Goal: Transaction & Acquisition: Purchase product/service

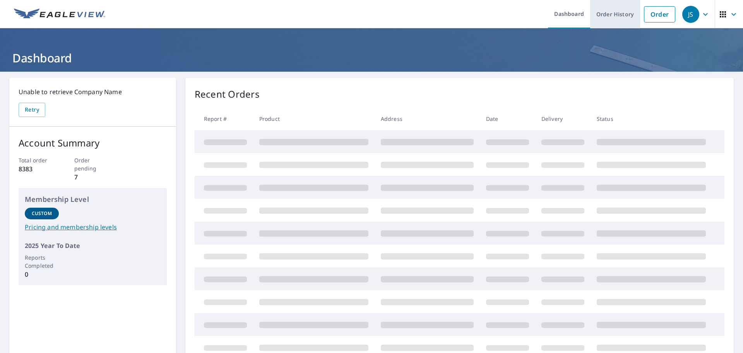
drag, startPoint x: 650, startPoint y: 15, endPoint x: 621, endPoint y: 23, distance: 29.7
click at [650, 16] on link "Order" at bounding box center [659, 14] width 31 height 16
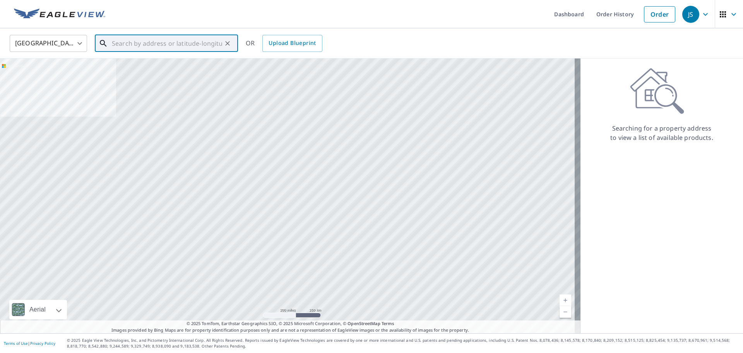
click at [163, 48] on input "text" at bounding box center [167, 44] width 110 height 22
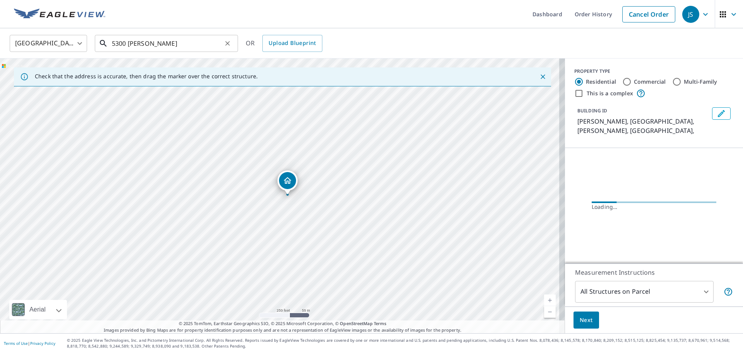
drag, startPoint x: 137, startPoint y: 44, endPoint x: 139, endPoint y: 50, distance: 5.5
click at [138, 45] on input "5300 [PERSON_NAME]" at bounding box center [167, 44] width 110 height 22
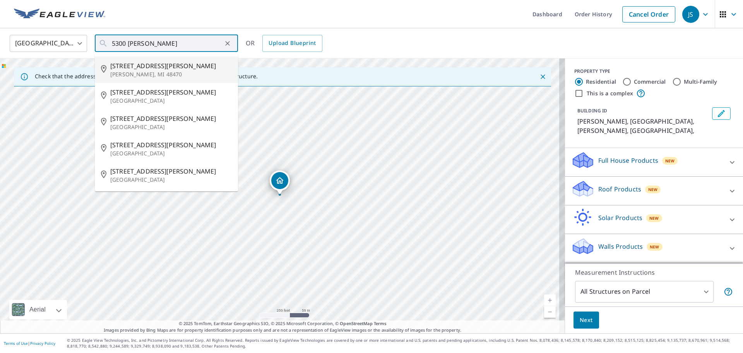
click at [403, 38] on div "United States [GEOGRAPHIC_DATA] ​ 5300 [PERSON_NAME] ​ [STREET_ADDRESS][PERSON_…" at bounding box center [369, 43] width 730 height 18
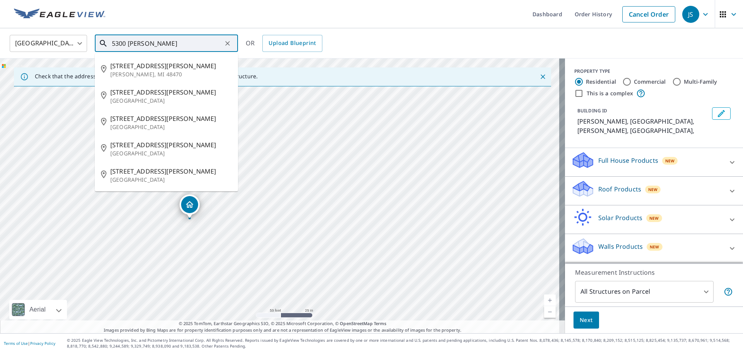
click at [153, 43] on input "5300 [PERSON_NAME]" at bounding box center [167, 44] width 110 height 22
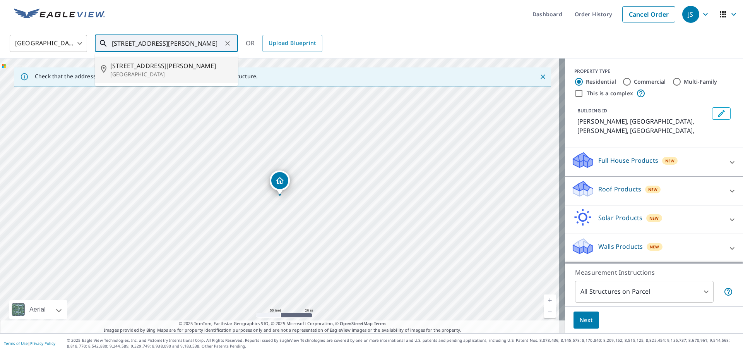
click at [148, 63] on span "[STREET_ADDRESS][PERSON_NAME]" at bounding box center [171, 65] width 122 height 9
type input "[STREET_ADDRESS][PERSON_NAME]"
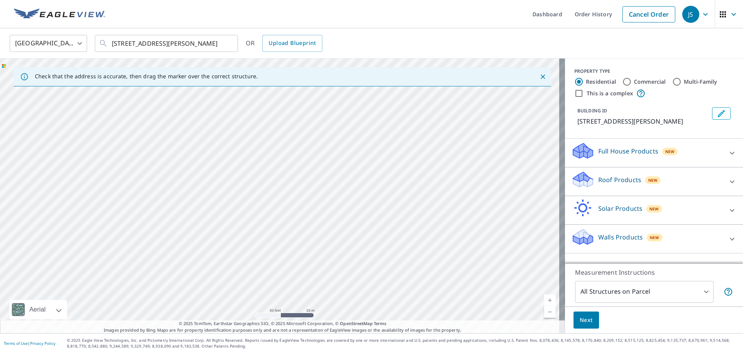
drag, startPoint x: 346, startPoint y: 164, endPoint x: 276, endPoint y: 264, distance: 121.9
click at [276, 265] on div "[STREET_ADDRESS][PERSON_NAME]" at bounding box center [282, 195] width 565 height 275
drag, startPoint x: 308, startPoint y: 204, endPoint x: 351, endPoint y: 114, distance: 99.7
click at [351, 114] on div "[STREET_ADDRESS][PERSON_NAME]" at bounding box center [282, 195] width 565 height 275
drag, startPoint x: 322, startPoint y: 185, endPoint x: 275, endPoint y: 271, distance: 98.9
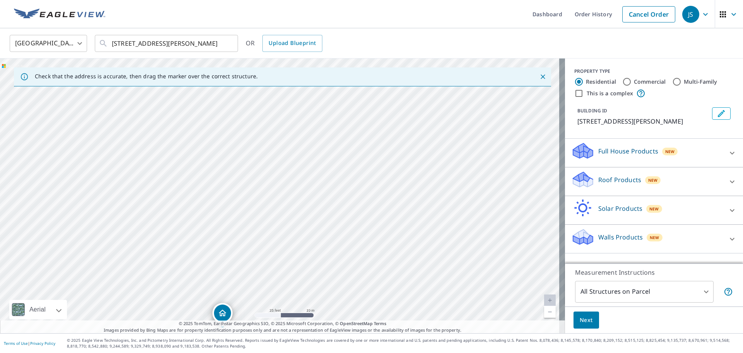
click at [272, 273] on div "[STREET_ADDRESS][PERSON_NAME]" at bounding box center [282, 195] width 565 height 275
drag, startPoint x: 333, startPoint y: 178, endPoint x: 301, endPoint y: 206, distance: 42.0
click at [260, 305] on div "[STREET_ADDRESS][PERSON_NAME]" at bounding box center [282, 195] width 565 height 275
drag, startPoint x: 284, startPoint y: 237, endPoint x: 188, endPoint y: 331, distance: 134.4
click at [201, 339] on div "Dashboard Order History Cancel Order JS [GEOGRAPHIC_DATA] [GEOGRAPHIC_DATA] ​ […" at bounding box center [371, 176] width 743 height 353
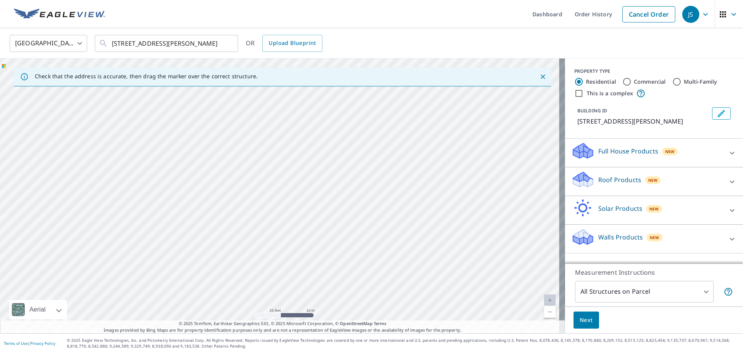
click at [251, 272] on div "[STREET_ADDRESS][PERSON_NAME]" at bounding box center [282, 195] width 565 height 275
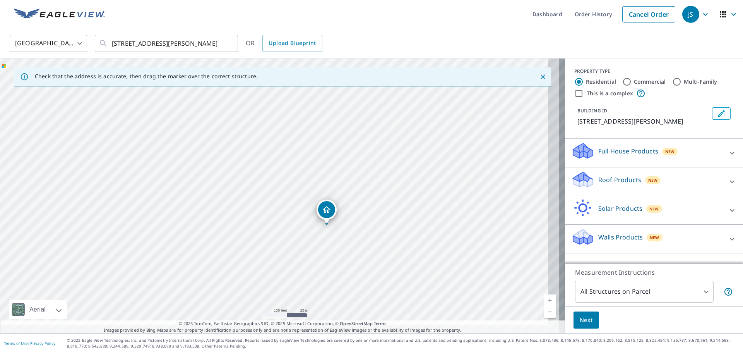
drag, startPoint x: 383, startPoint y: 239, endPoint x: 338, endPoint y: 147, distance: 102.9
click at [341, 148] on div "[STREET_ADDRESS][PERSON_NAME]" at bounding box center [282, 195] width 565 height 275
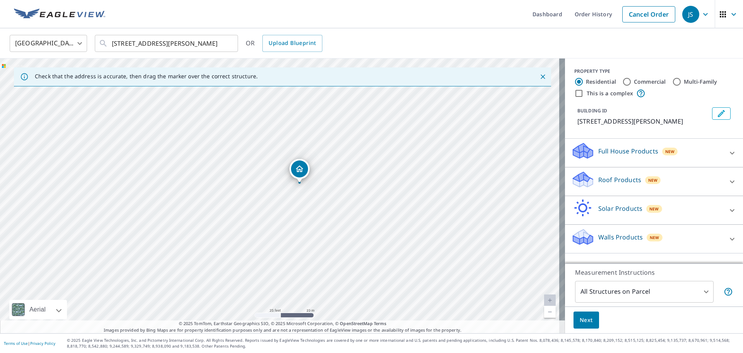
click at [409, 148] on div "[STREET_ADDRESS][PERSON_NAME]" at bounding box center [282, 195] width 565 height 275
click at [616, 178] on p "Roof Products" at bounding box center [620, 179] width 43 height 9
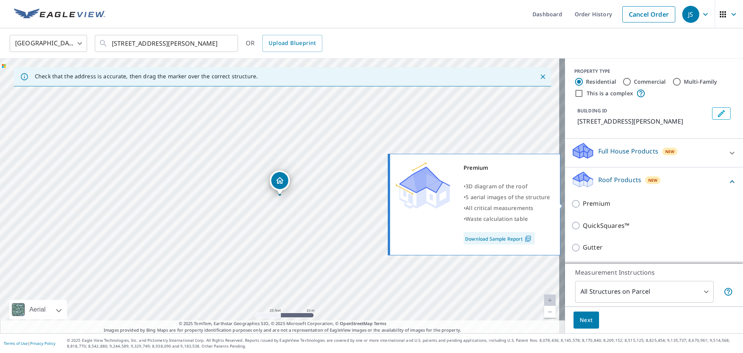
click at [583, 204] on p "Premium" at bounding box center [596, 204] width 27 height 10
click at [582, 204] on input "Premium" at bounding box center [577, 203] width 12 height 9
checkbox input "true"
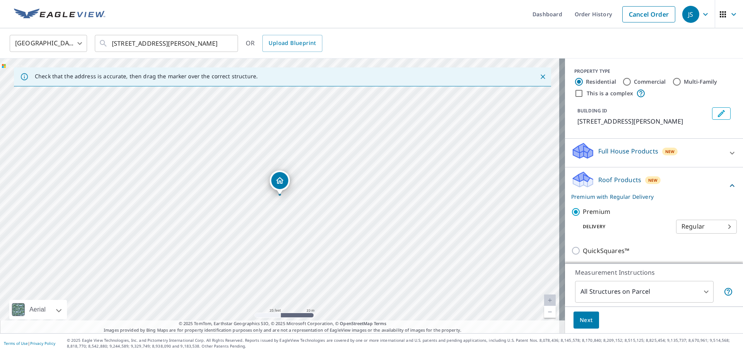
click at [648, 295] on body "JS JS Dashboard Order History Cancel Order JS [GEOGRAPHIC_DATA] [GEOGRAPHIC_DAT…" at bounding box center [371, 176] width 743 height 353
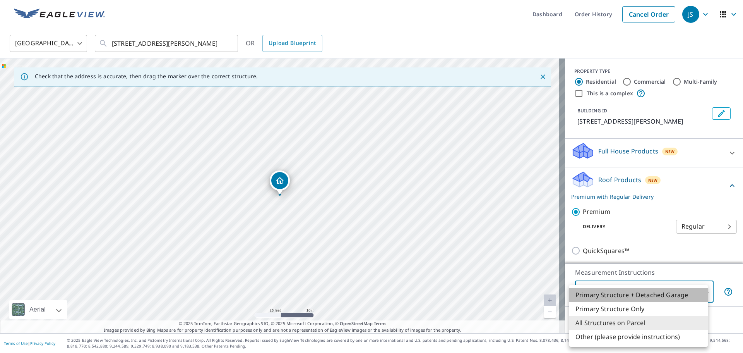
click at [649, 295] on li "Primary Structure + Detached Garage" at bounding box center [639, 295] width 139 height 14
type input "1"
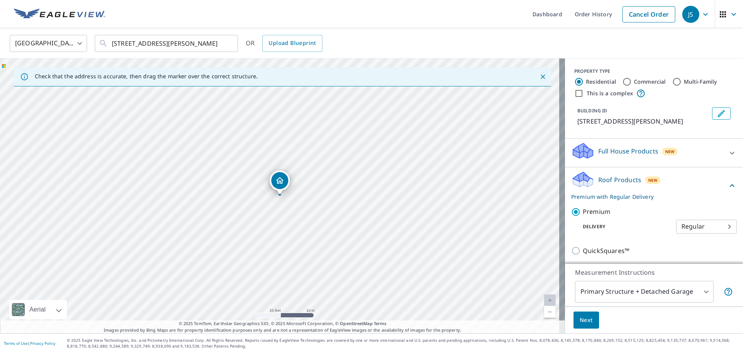
click at [657, 324] on div "Next" at bounding box center [654, 319] width 178 height 27
click at [586, 323] on span "Next" at bounding box center [586, 320] width 13 height 10
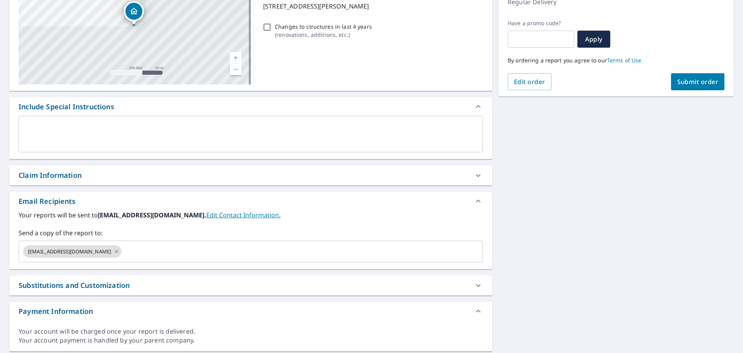
scroll to position [116, 0]
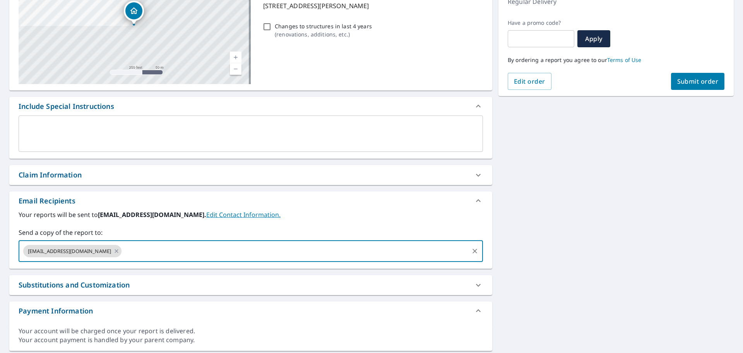
click at [149, 253] on input "text" at bounding box center [295, 251] width 345 height 15
type input "matt.[PERSON_NAME]"
checkbox input "true"
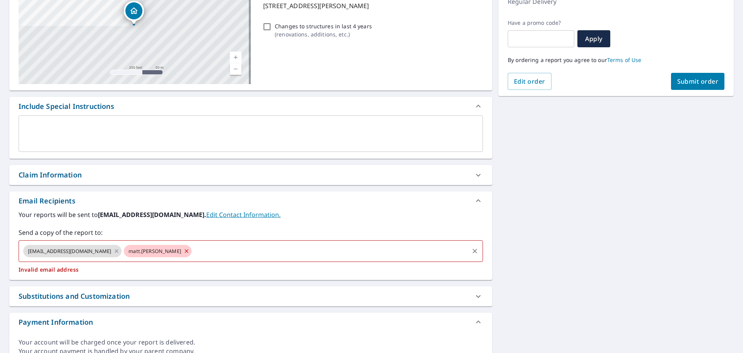
type input "@"
checkbox input "true"
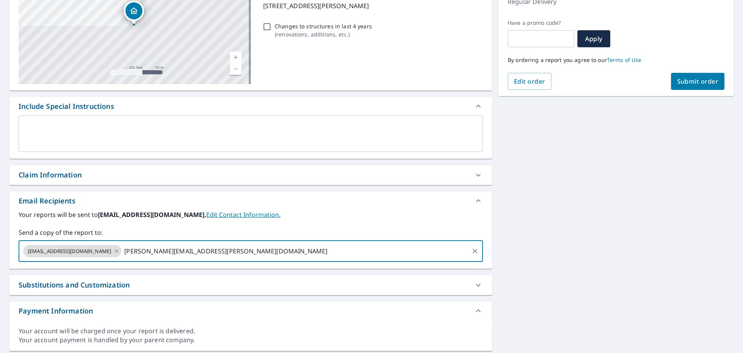
type input "[PERSON_NAME][EMAIL_ADDRESS][PERSON_NAME][DOMAIN_NAME]"
click at [661, 268] on div "[STREET_ADDRESS][PERSON_NAME] Aerial Road A standard road map Aerial A detailed…" at bounding box center [371, 155] width 743 height 401
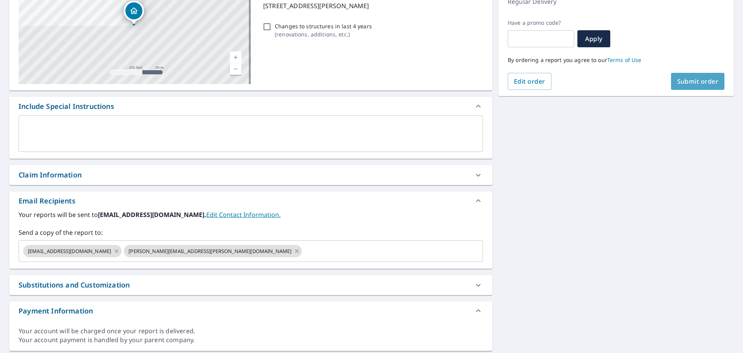
click at [694, 83] on span "Submit order" at bounding box center [698, 81] width 41 height 9
checkbox input "true"
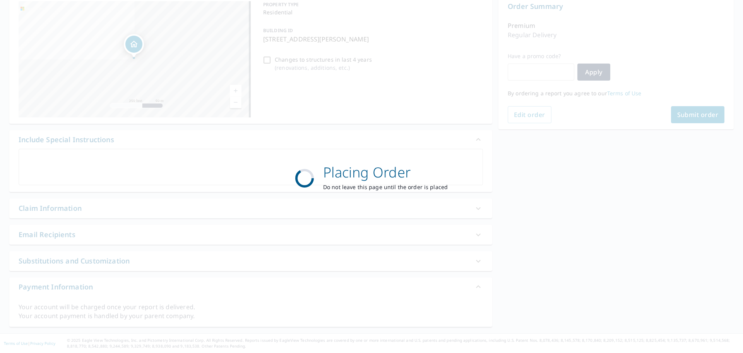
scroll to position [83, 0]
